Goal: Answer question/provide support: Answer question/provide support

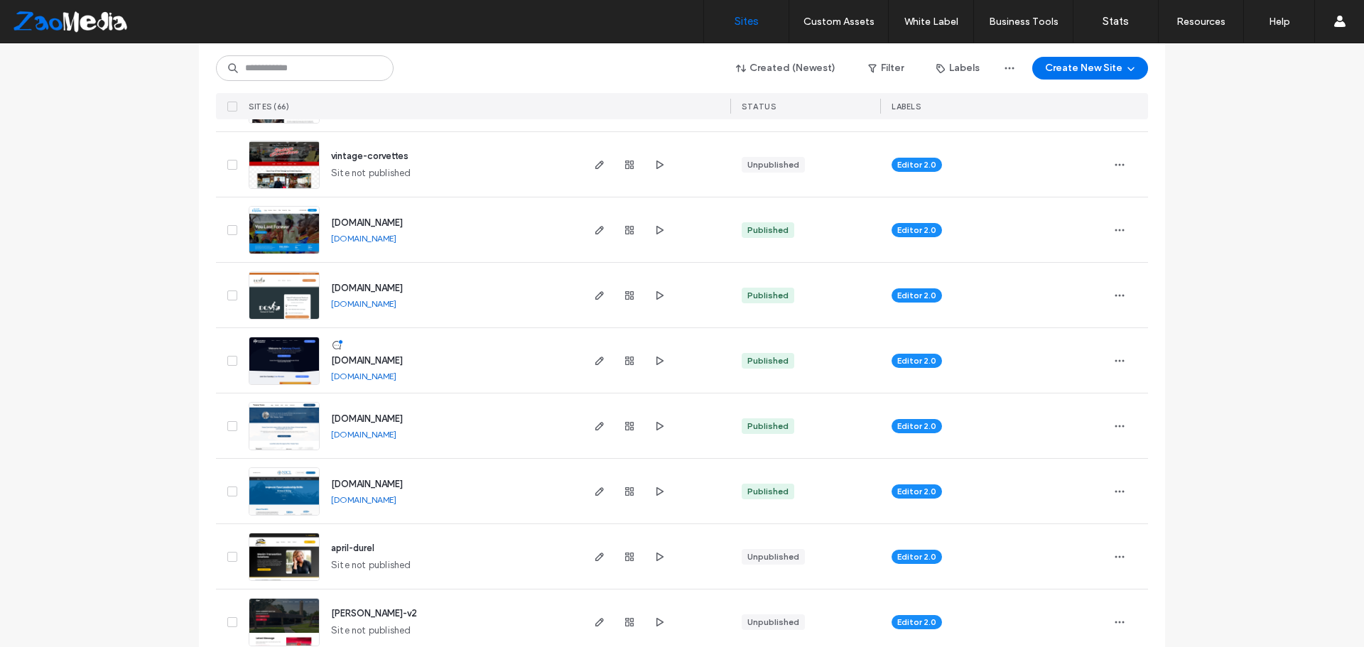
scroll to position [497, 0]
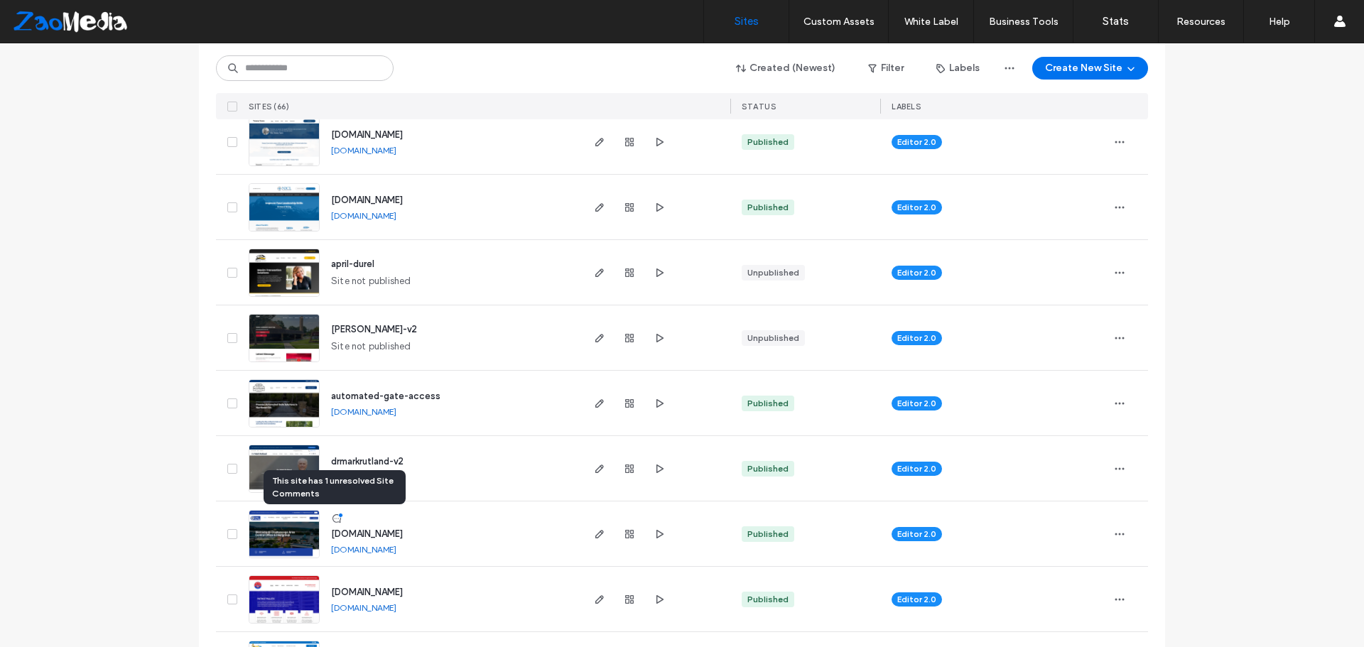
click at [331, 514] on icon at bounding box center [336, 518] width 11 height 11
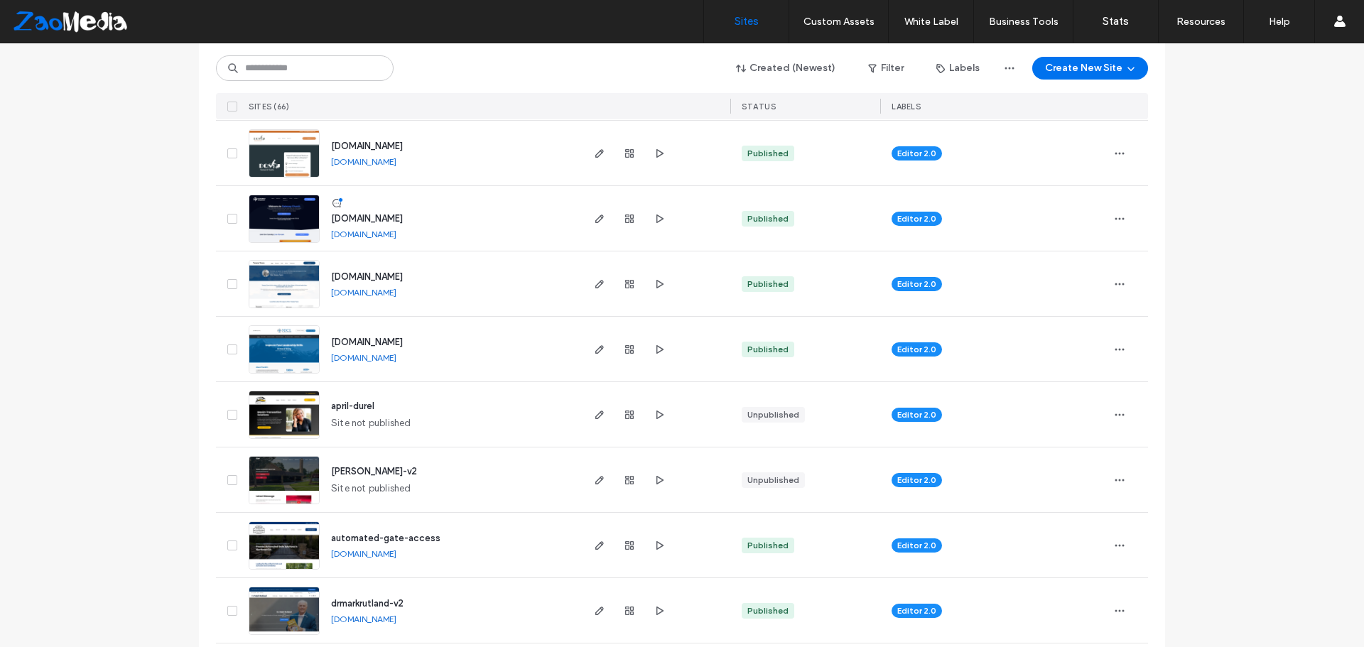
scroll to position [568, 0]
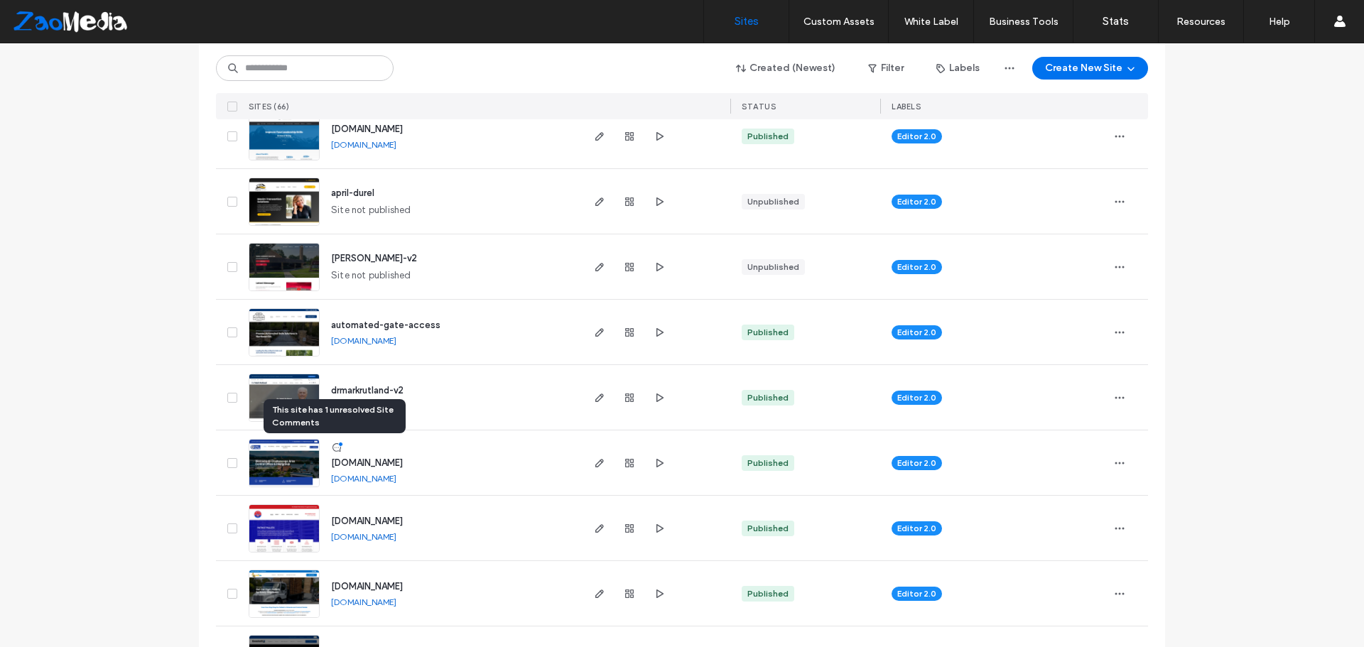
click at [331, 445] on icon at bounding box center [336, 447] width 11 height 11
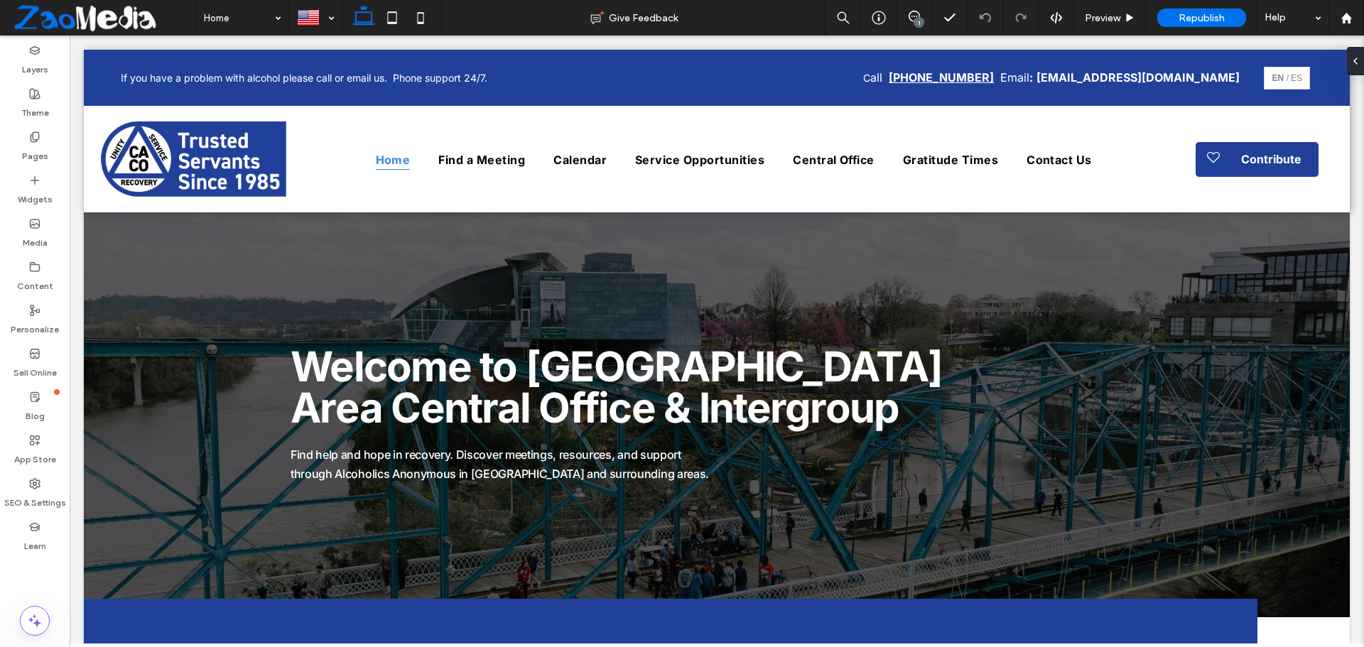
click at [918, 21] on div "1" at bounding box center [919, 22] width 11 height 11
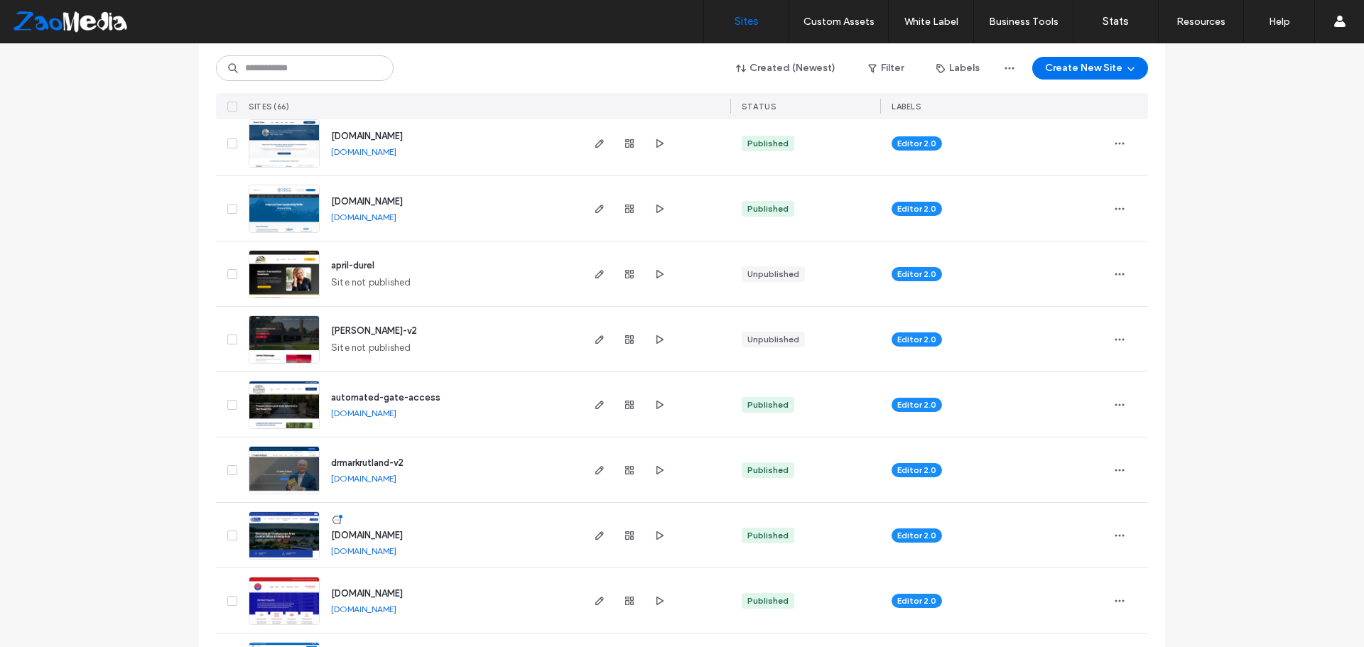
scroll to position [497, 0]
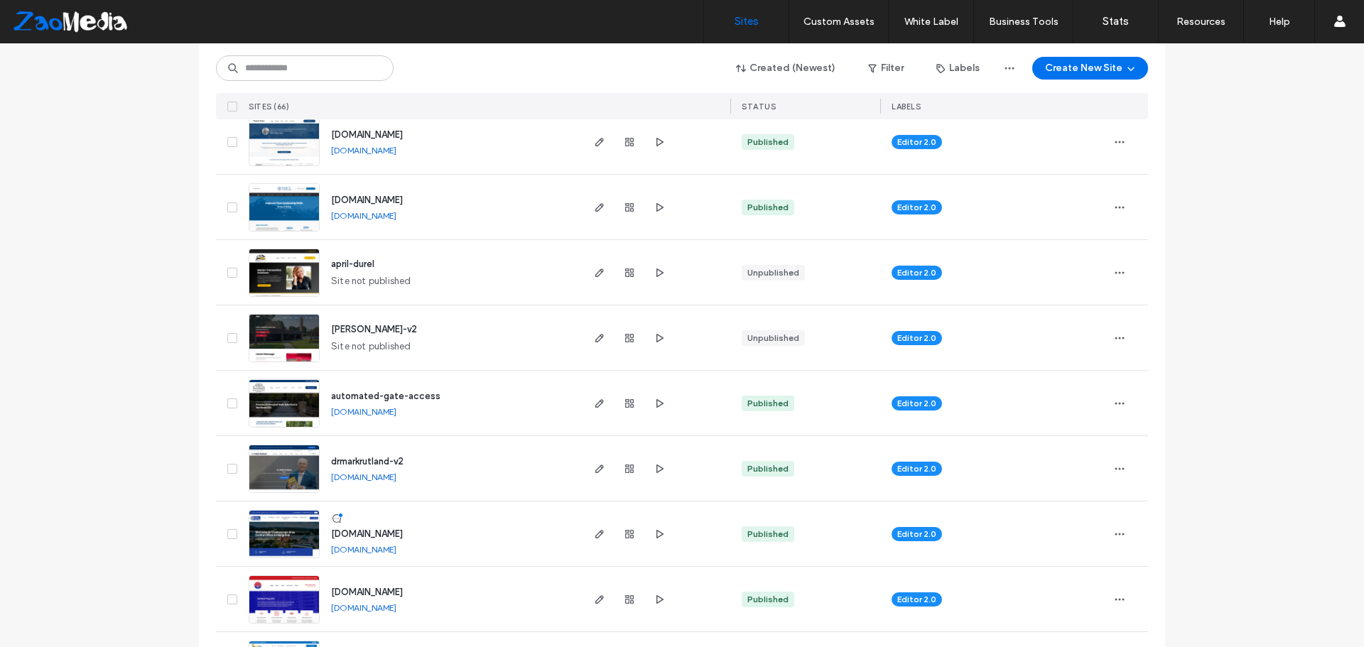
click at [338, 522] on div at bounding box center [339, 518] width 16 height 11
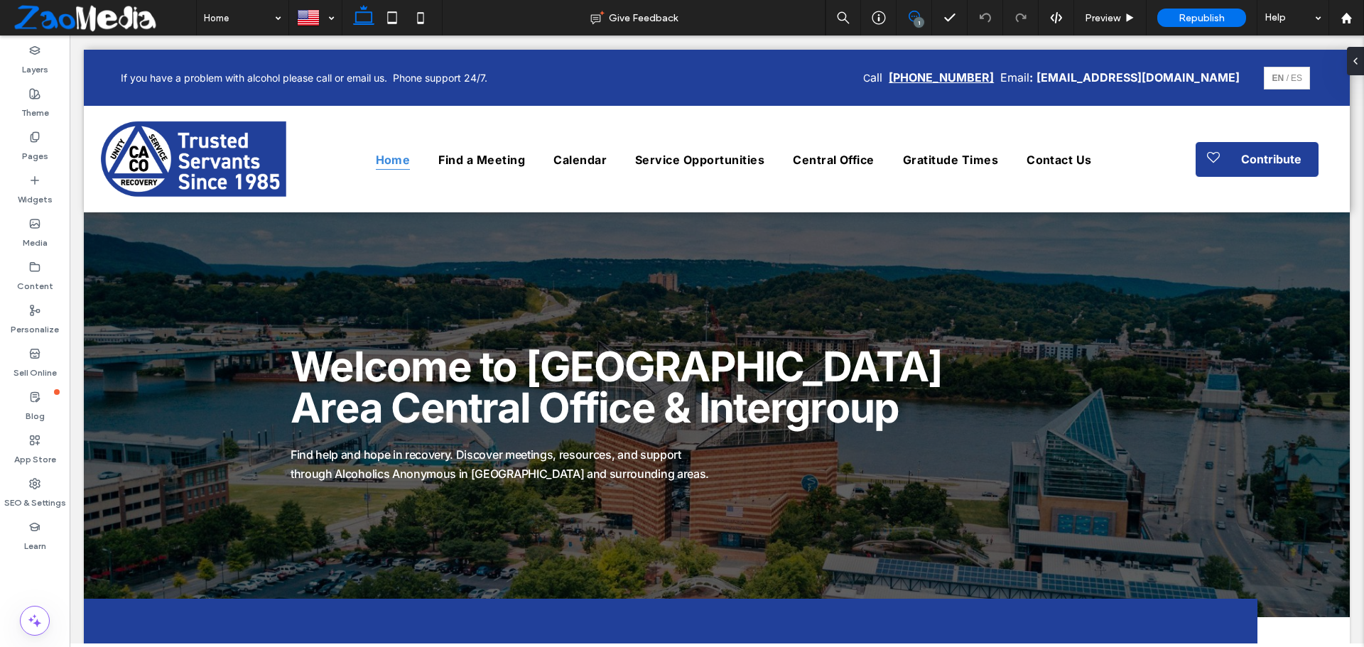
click at [911, 13] on icon at bounding box center [914, 16] width 11 height 11
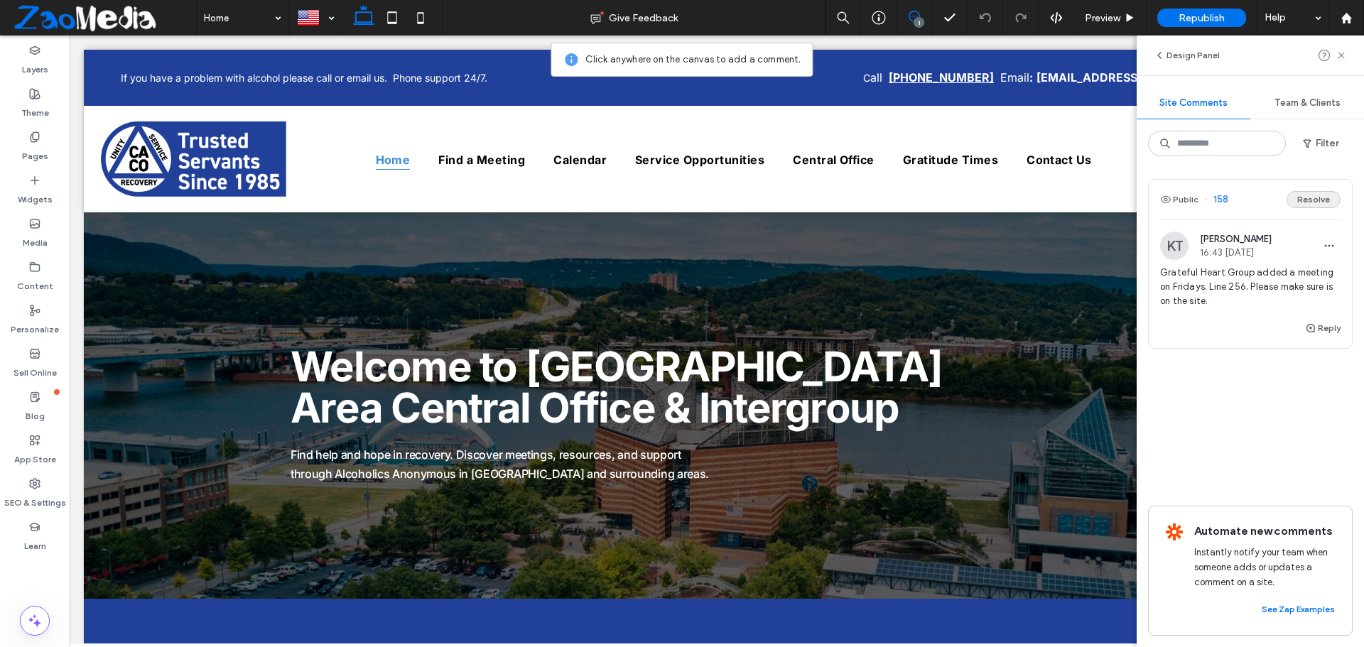
click at [1298, 195] on button "Resolve" at bounding box center [1314, 199] width 54 height 17
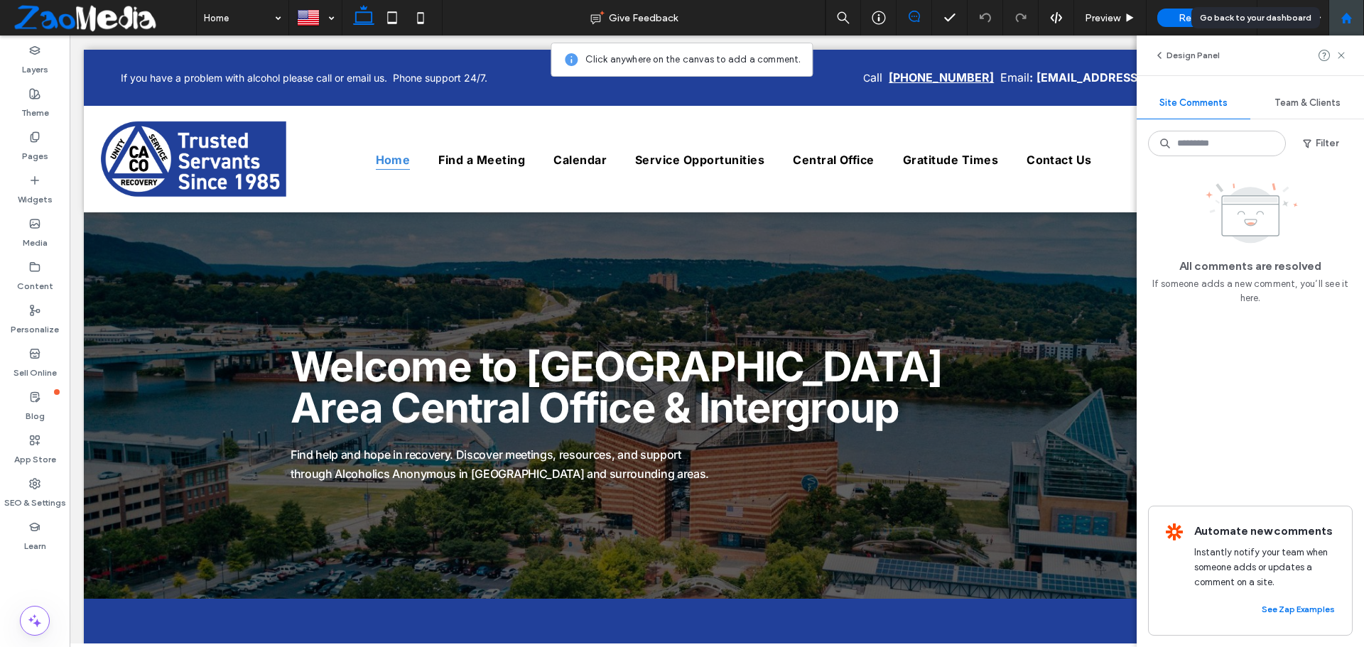
click at [1352, 17] on icon at bounding box center [1347, 18] width 12 height 12
